Goal: Task Accomplishment & Management: Manage account settings

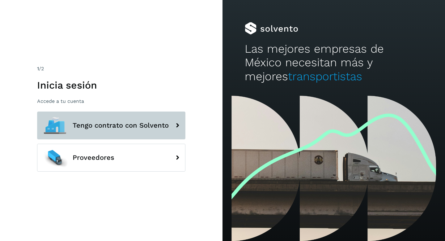
click at [142, 126] on span "Tengo contrato con Solvento" at bounding box center [121, 125] width 96 height 7
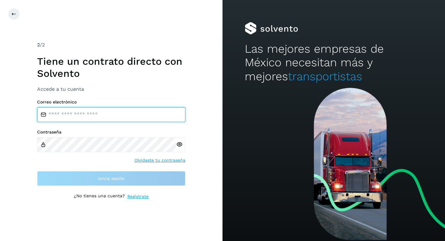
click at [123, 118] on input "email" at bounding box center [111, 114] width 148 height 15
type input "**********"
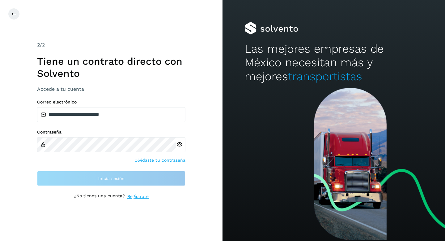
click at [83, 152] on div "Contraseña Olvidaste tu contraseña" at bounding box center [111, 146] width 148 height 34
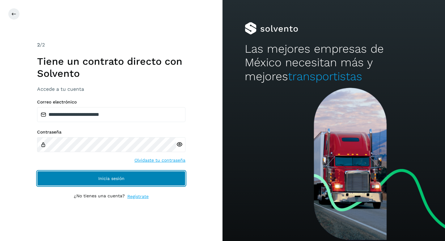
click at [110, 180] on span "Inicia sesión" at bounding box center [111, 178] width 26 height 4
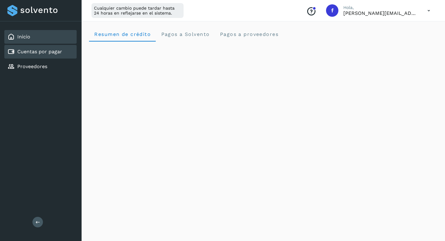
click at [55, 55] on div "Cuentas por pagar" at bounding box center [40, 52] width 72 height 14
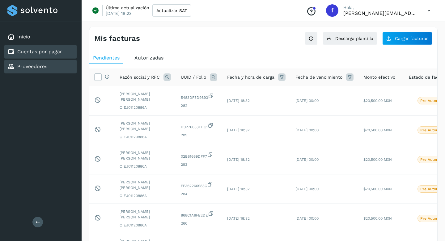
click at [44, 72] on div "Proveedores" at bounding box center [40, 67] width 72 height 14
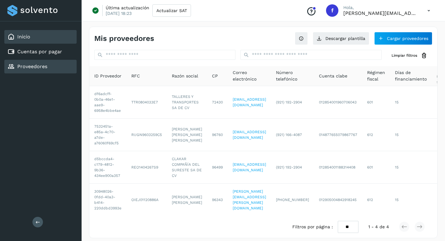
click at [52, 38] on div "Inicio" at bounding box center [40, 37] width 72 height 14
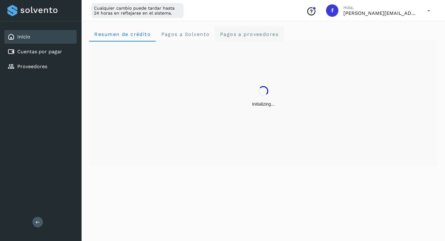
click at [255, 34] on span "Pagos a proveedores" at bounding box center [249, 34] width 59 height 6
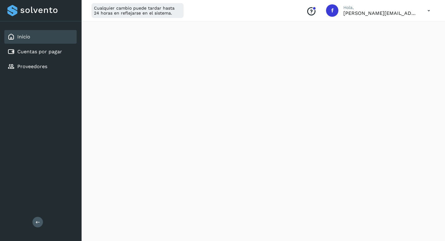
scroll to position [333, 0]
